Goal: Task Accomplishment & Management: Manage account settings

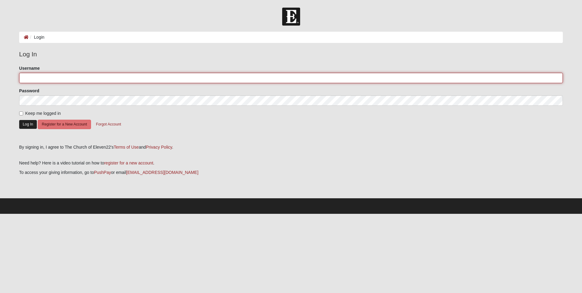
type input "boulineauangela@gmail.com"
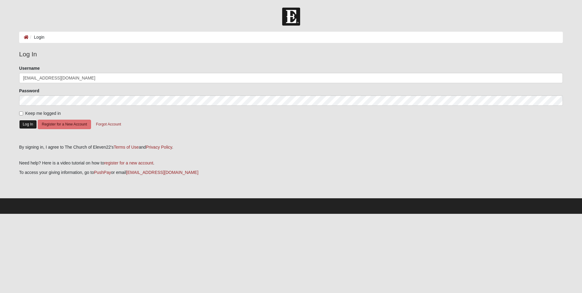
click at [29, 127] on button "Log In" at bounding box center [28, 124] width 18 height 9
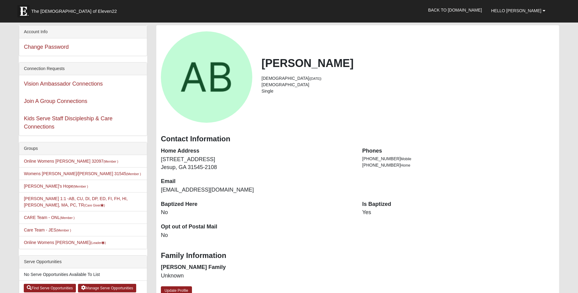
scroll to position [30, 0]
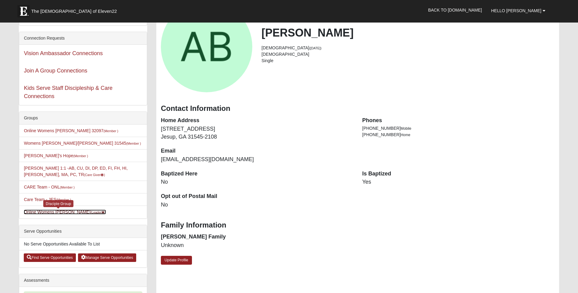
click at [90, 211] on small "(Leader )" at bounding box center [98, 212] width 16 height 4
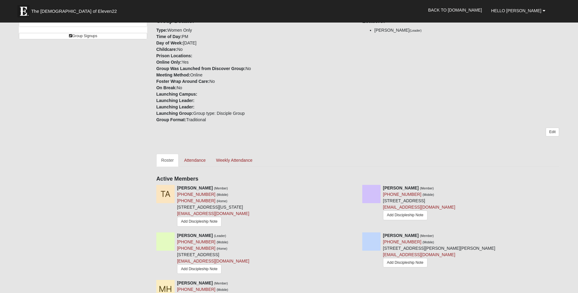
scroll to position [183, 0]
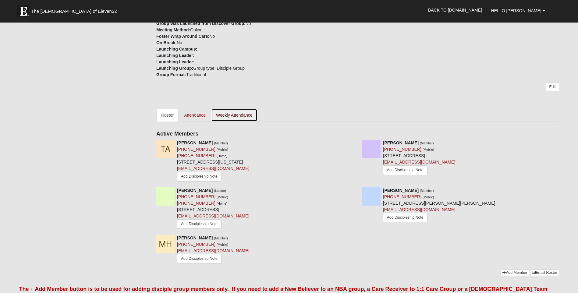
click at [221, 115] on link "Weekly Attendance" at bounding box center [234, 115] width 46 height 13
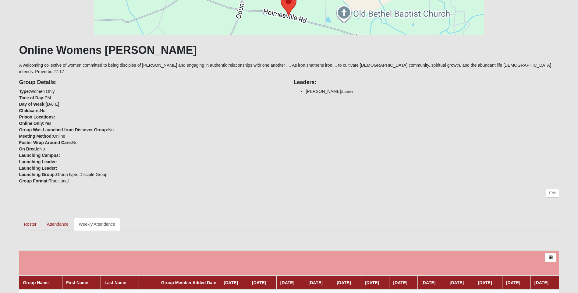
scroll to position [125, 0]
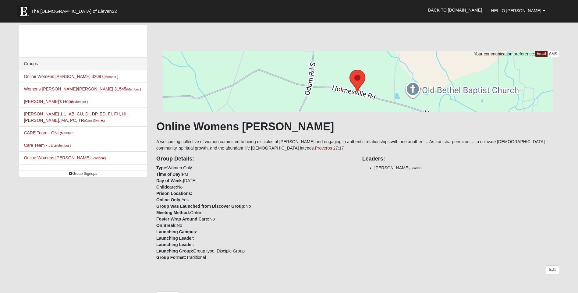
scroll to position [183, 0]
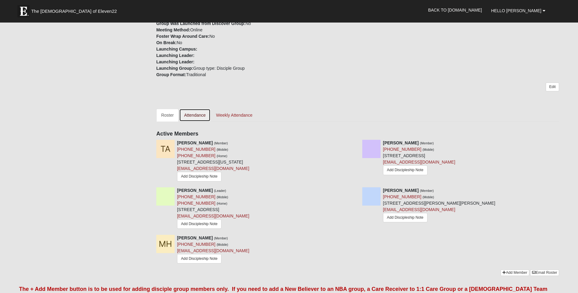
click at [196, 116] on link "Attendance" at bounding box center [194, 115] width 31 height 13
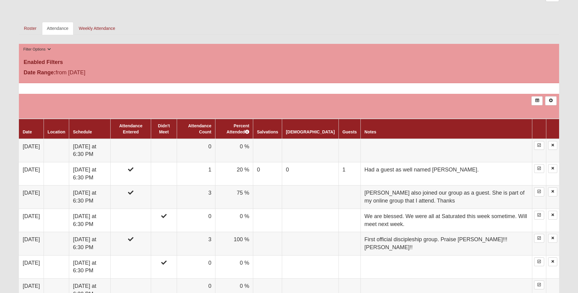
scroll to position [335, 0]
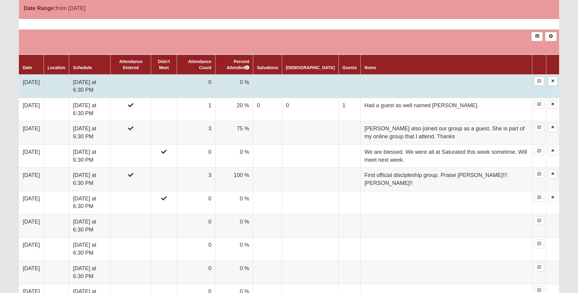
click at [135, 81] on td at bounding box center [131, 86] width 40 height 23
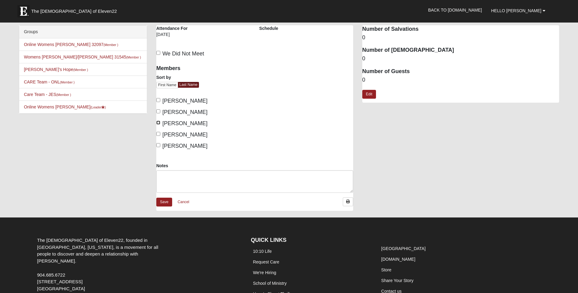
click at [158, 122] on input "Boulineau, Angela" at bounding box center [158, 123] width 4 height 4
checkbox input "true"
click at [159, 145] on input "Hartley, Missy" at bounding box center [158, 145] width 4 height 4
checkbox input "true"
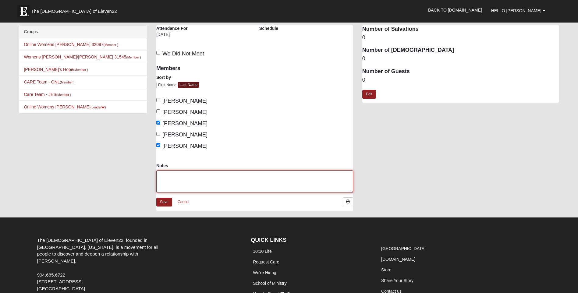
click at [179, 180] on textarea "Notes" at bounding box center [254, 181] width 197 height 23
click at [167, 176] on textarea "and Carol Thompson as a guest." at bounding box center [254, 181] width 197 height 23
type textarea "Carol Thompson as a guest."
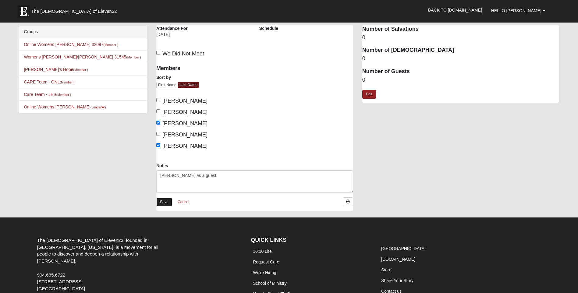
click at [162, 203] on link "Save" at bounding box center [164, 202] width 16 height 9
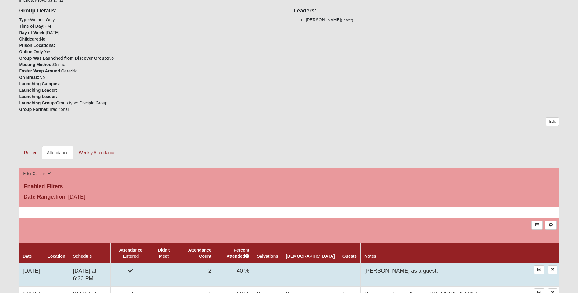
scroll to position [91, 0]
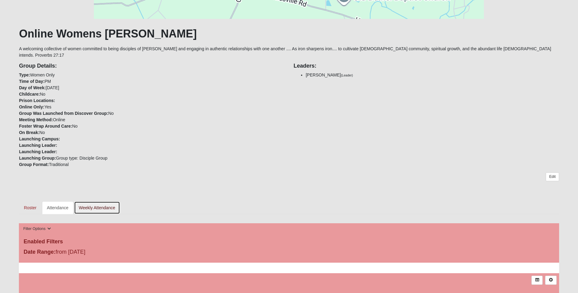
click at [111, 202] on link "Weekly Attendance" at bounding box center [97, 207] width 46 height 13
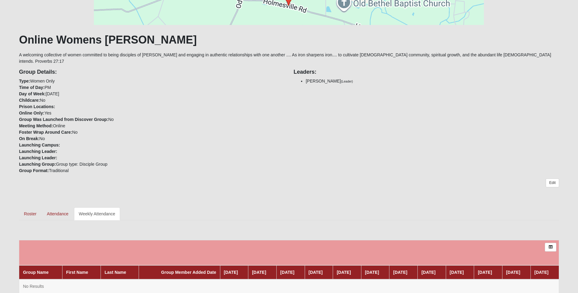
scroll to position [125, 0]
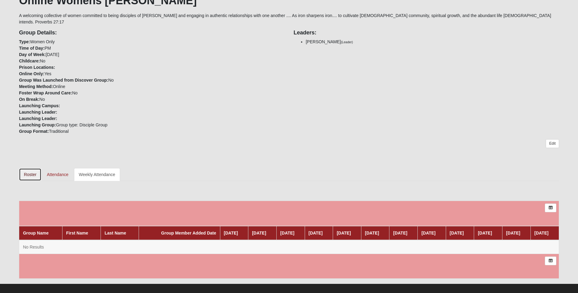
click at [35, 170] on link "Roster" at bounding box center [30, 174] width 22 height 13
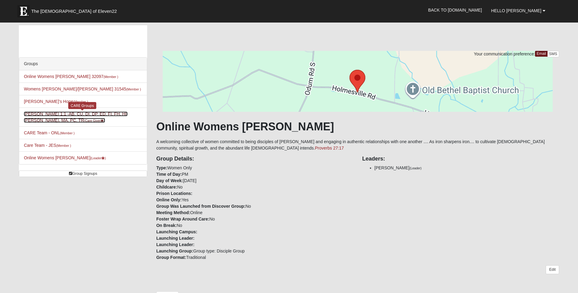
click at [45, 118] on link "Angela Boulineau 1:1 -AB, CU, DI, DP, ED, FI, FH, HI, LI, MA, PC, TR (Care Give…" at bounding box center [76, 116] width 104 height 11
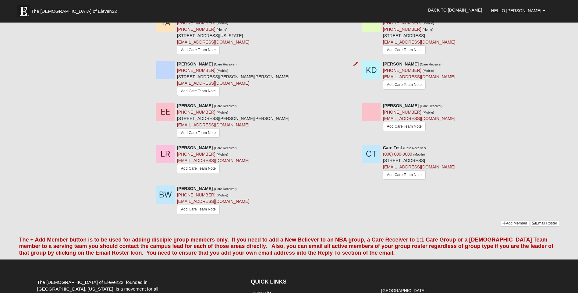
scroll to position [213, 0]
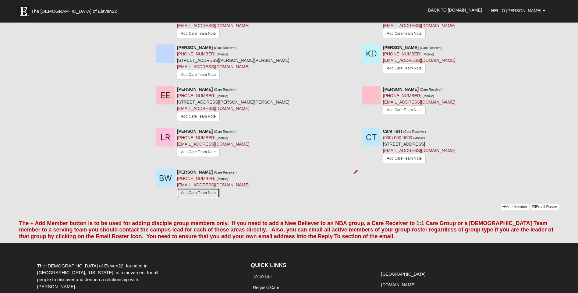
click at [212, 188] on link "Add Care Team Note" at bounding box center [198, 192] width 43 height 9
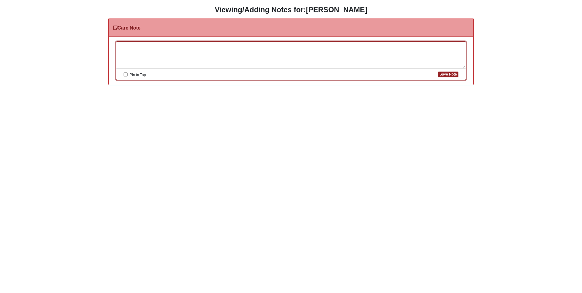
click at [153, 46] on div at bounding box center [291, 55] width 350 height 27
click at [451, 76] on button "Save Note" at bounding box center [448, 75] width 20 height 6
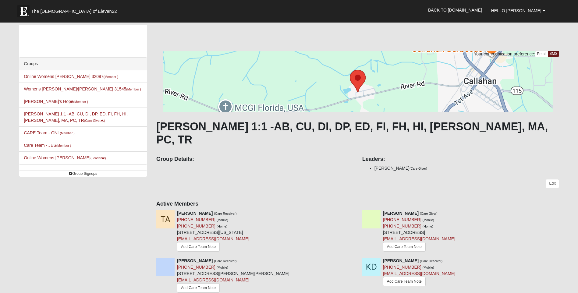
scroll to position [213, 0]
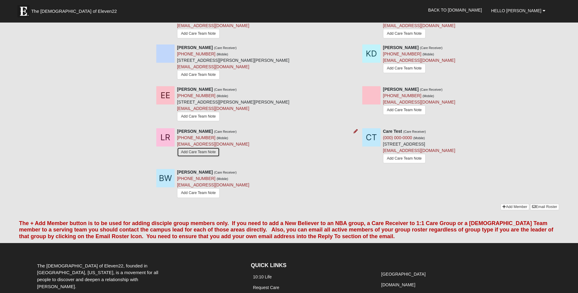
click at [203, 147] on link "Add Care Team Note" at bounding box center [198, 151] width 43 height 9
